Goal: Use online tool/utility: Utilize a website feature to perform a specific function

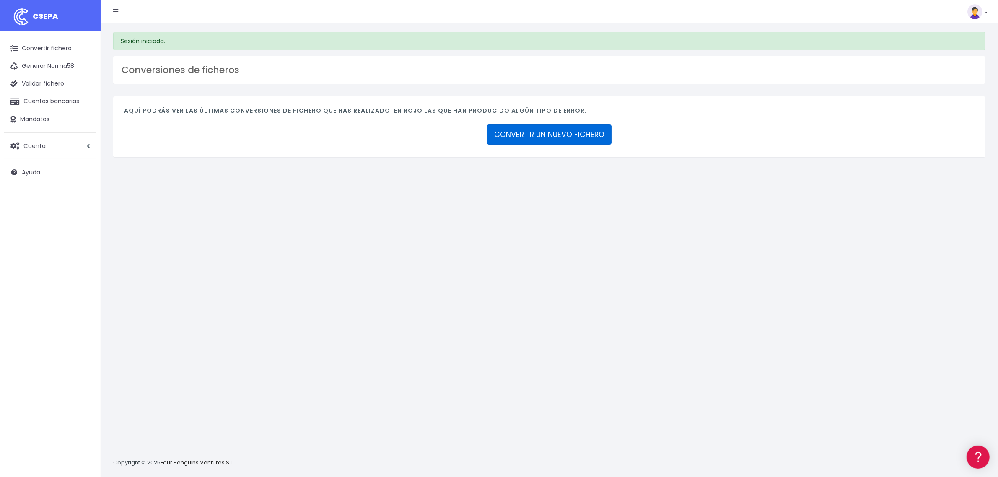
click at [554, 131] on link "CONVERTIR UN NUEVO FICHERO" at bounding box center [549, 134] width 124 height 20
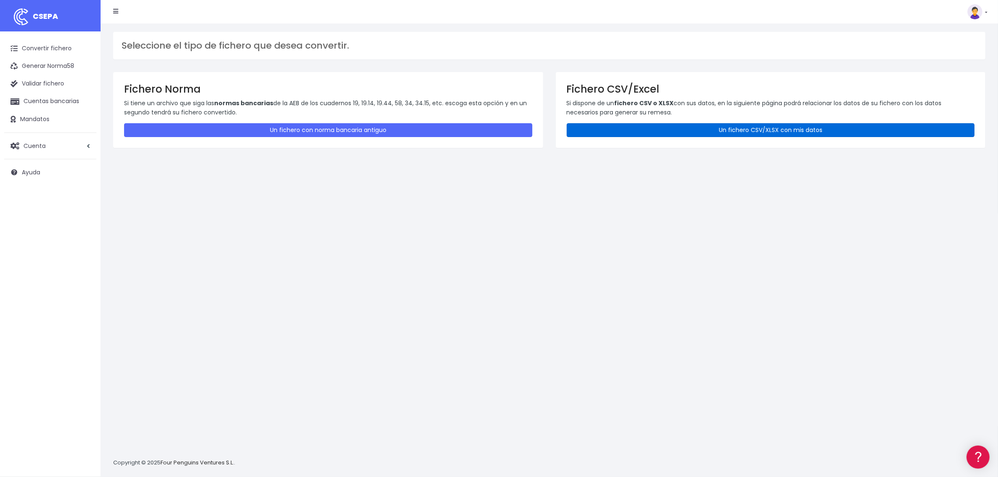
click at [668, 137] on link "Un fichero CSV/XLSX con mis datos" at bounding box center [771, 130] width 408 height 14
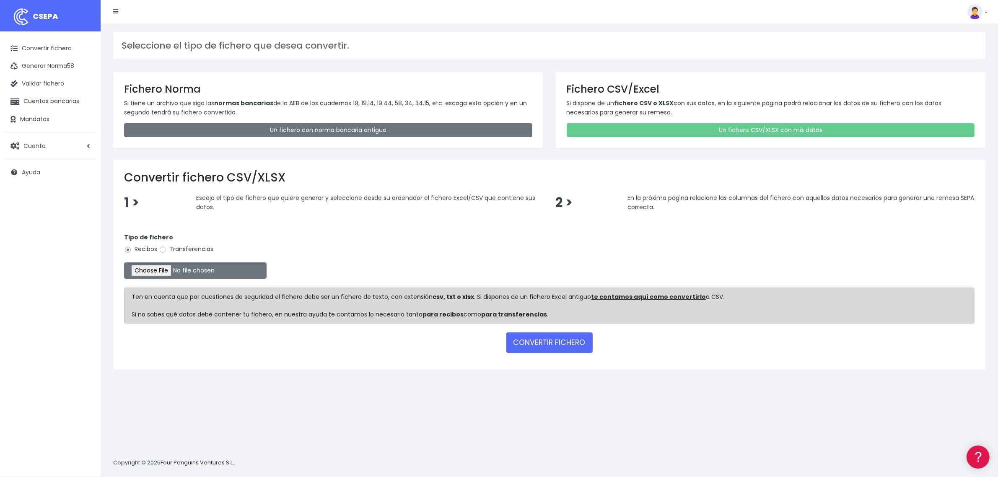
click at [175, 249] on label "Transferencias" at bounding box center [186, 249] width 54 height 9
click at [166, 249] on input "Transferencias" at bounding box center [163, 250] width 8 height 8
radio input "true"
click at [170, 269] on input "file" at bounding box center [195, 270] width 142 height 16
type input "C:\fakepath\2509091 BSAB EC FICHERO.xlsx"
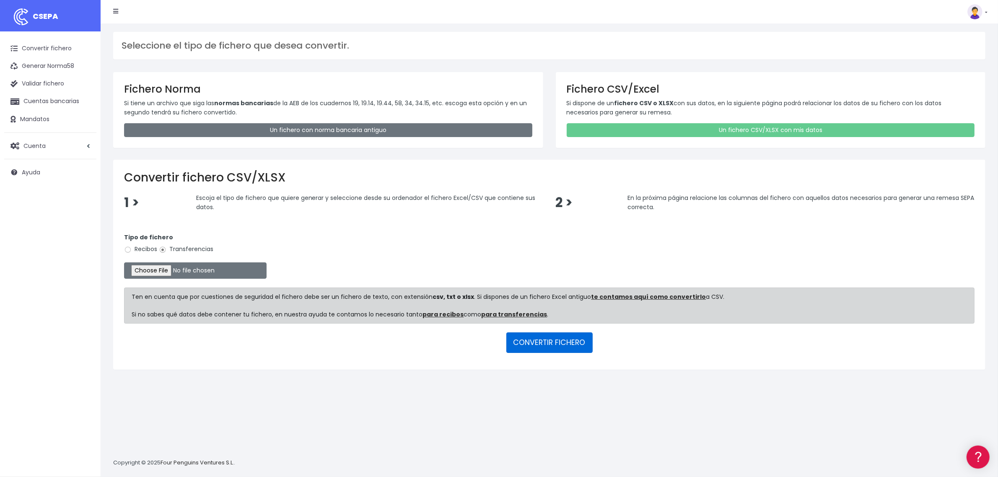
click at [547, 345] on button "CONVERTIR FICHERO" at bounding box center [549, 342] width 86 height 20
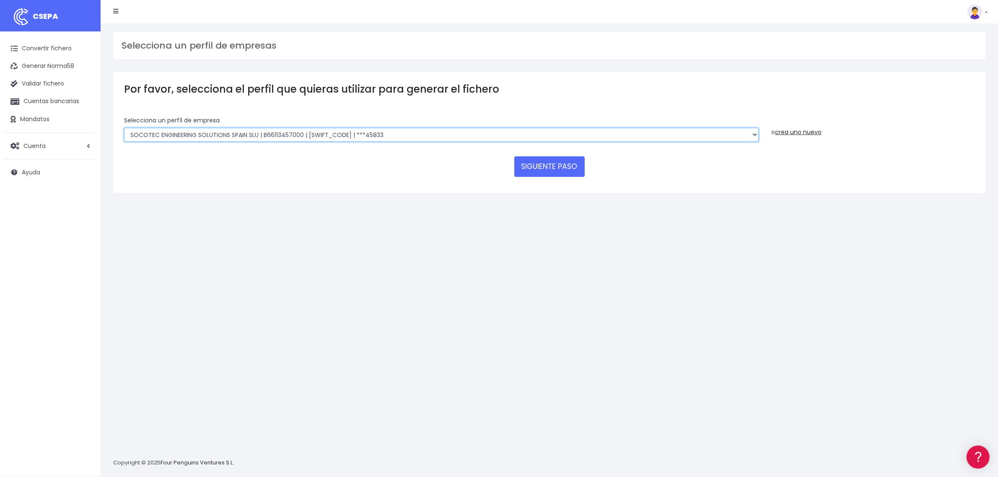
click at [362, 137] on select "SOCOTEC ENGINEERING SOLUTIONS SPAIN SLU | B66113457000 | [SWIFT_CODE] | ***4583…" at bounding box center [441, 135] width 634 height 14
select select "2722"
click at [124, 128] on select "SOCOTEC ENGINEERING SOLUTIONS SPAIN SLU | B66113457000 | CAIXESBBXXX | ***45833…" at bounding box center [441, 135] width 634 height 14
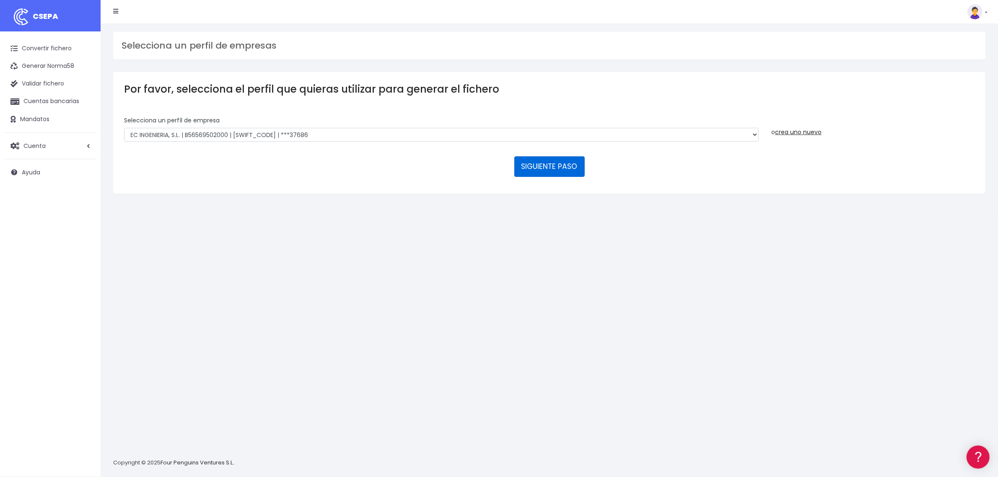
click at [577, 166] on button "SIGUIENTE PASO" at bounding box center [549, 166] width 70 height 20
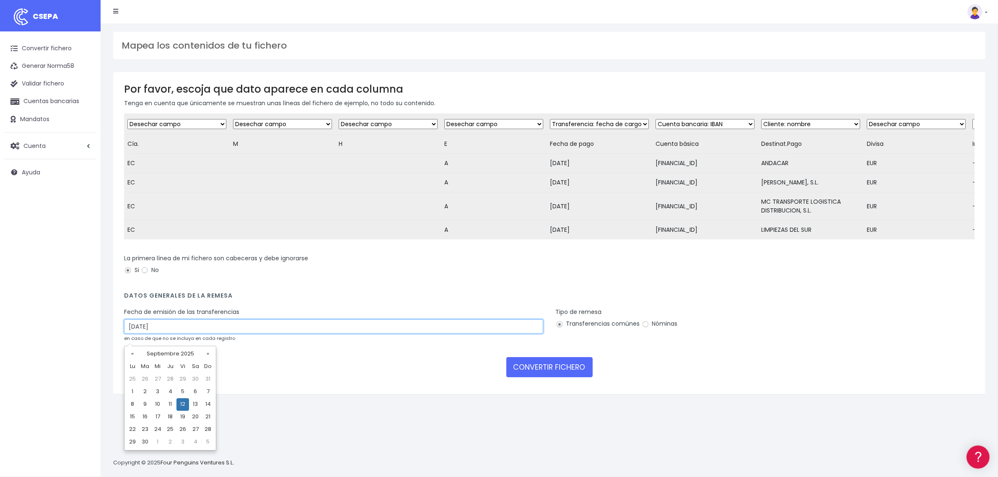
click at [214, 331] on input "12/09/2025" at bounding box center [333, 326] width 419 height 14
click at [162, 405] on td "10" at bounding box center [157, 404] width 13 height 13
type input "10/09/2025"
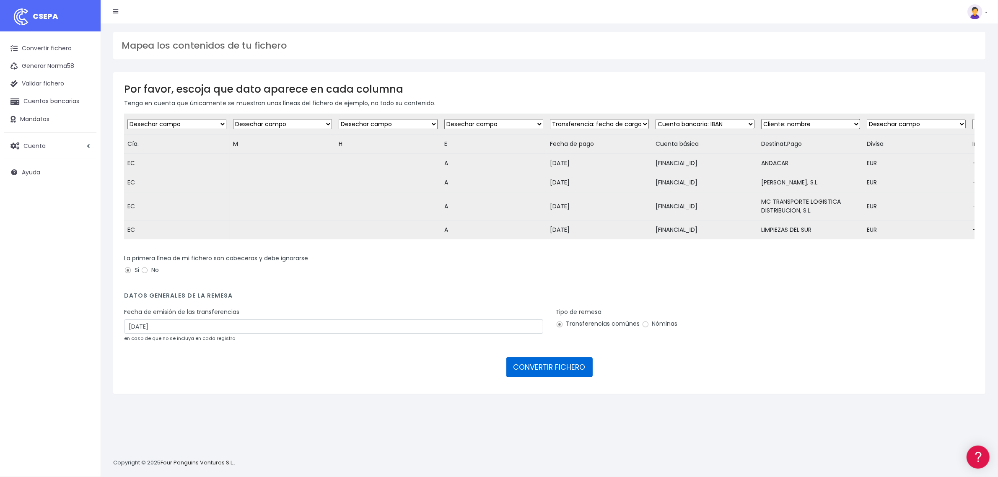
click at [554, 377] on button "CONVERTIR FICHERO" at bounding box center [549, 367] width 86 height 20
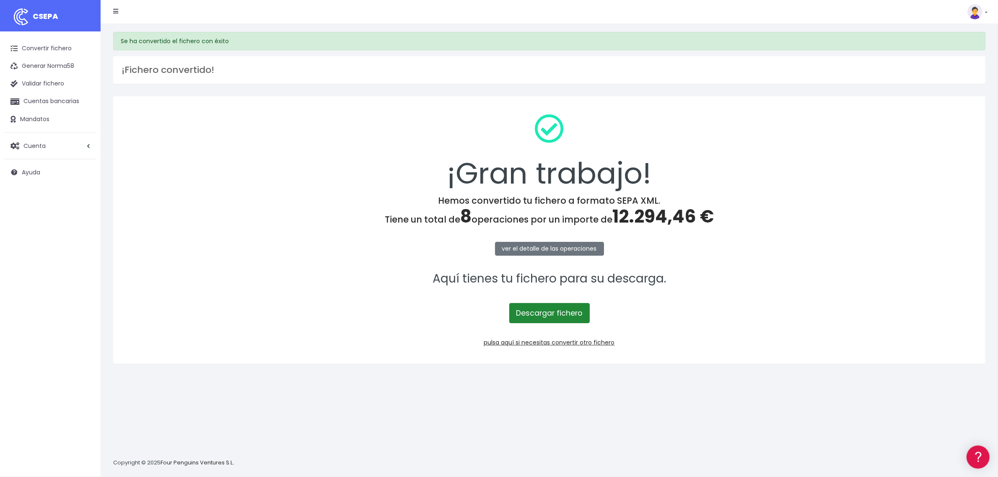
click at [549, 318] on link "Descargar fichero" at bounding box center [549, 313] width 80 height 20
